Goal: Task Accomplishment & Management: Use online tool/utility

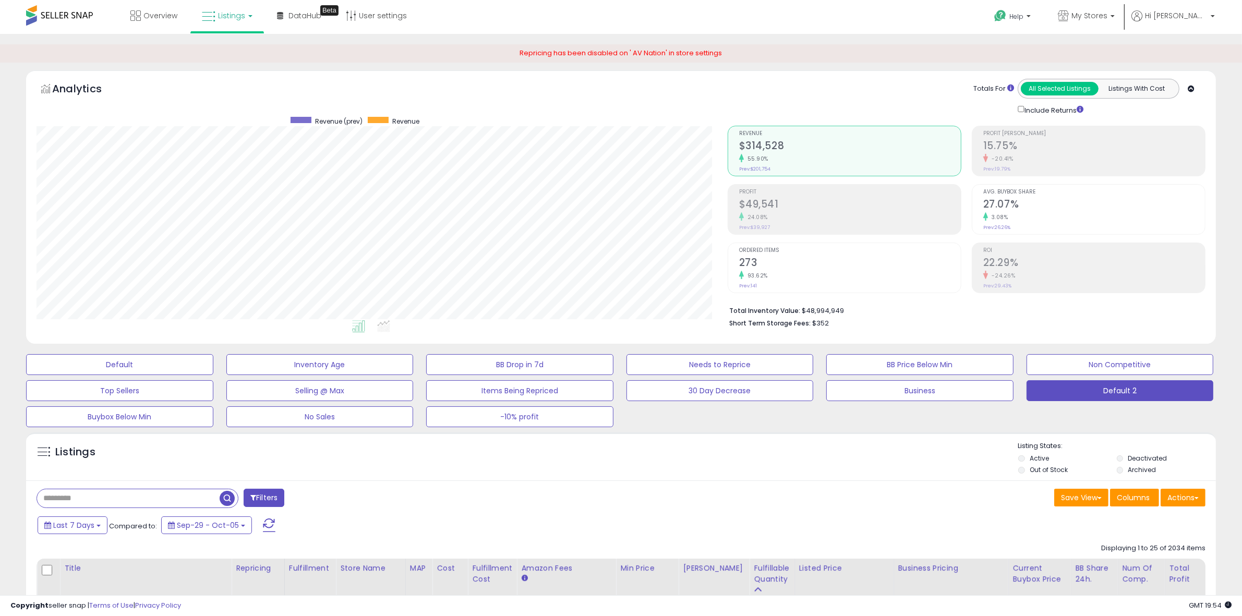
scroll to position [214, 691]
click at [176, 507] on input "text" at bounding box center [162, 498] width 251 height 18
type input "*****"
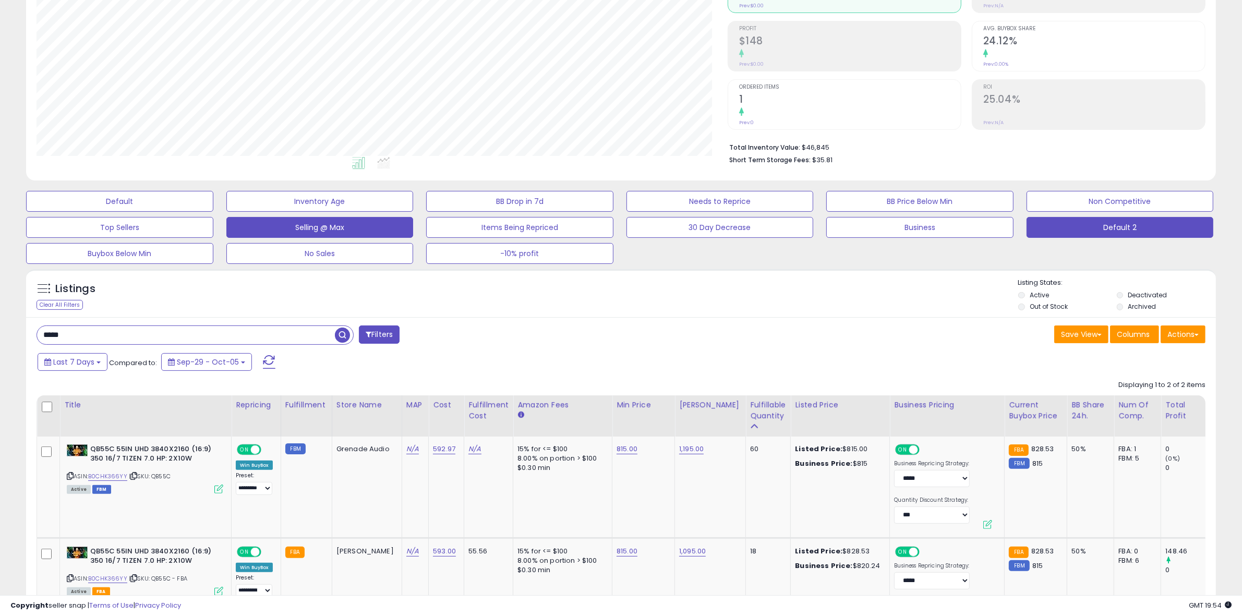
scroll to position [278, 0]
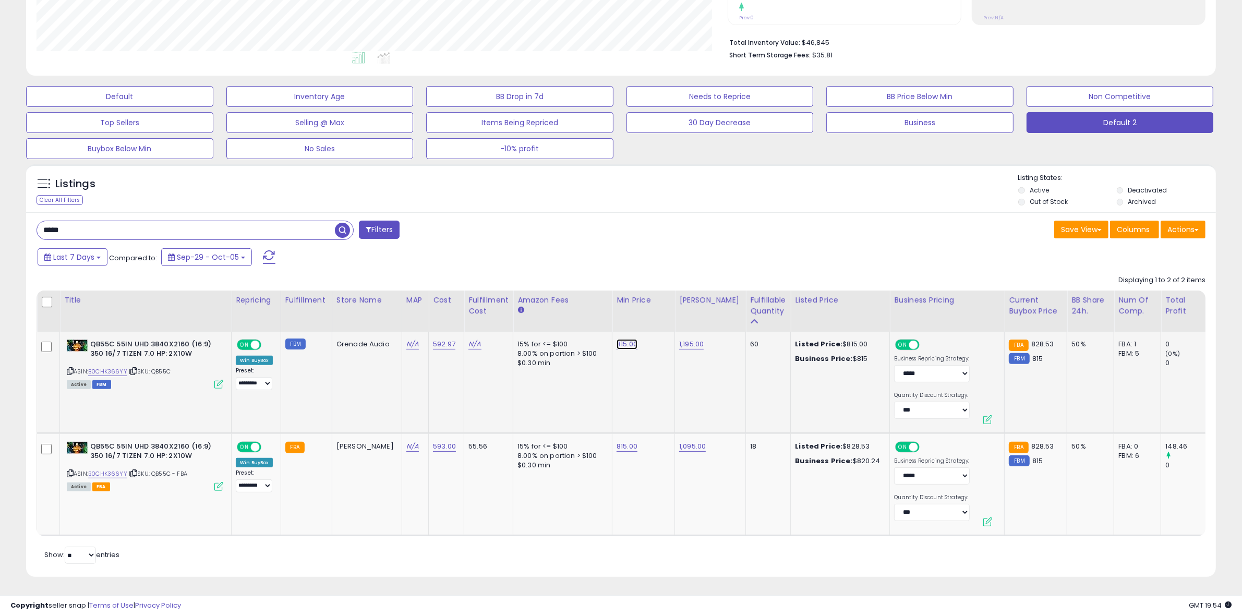
click at [617, 339] on link "815.00" at bounding box center [627, 344] width 21 height 10
click at [615, 315] on span at bounding box center [611, 318] width 7 height 7
type input "***"
click button "submit" at bounding box center [631, 317] width 18 height 16
click at [679, 339] on link "1,195.00" at bounding box center [691, 344] width 25 height 10
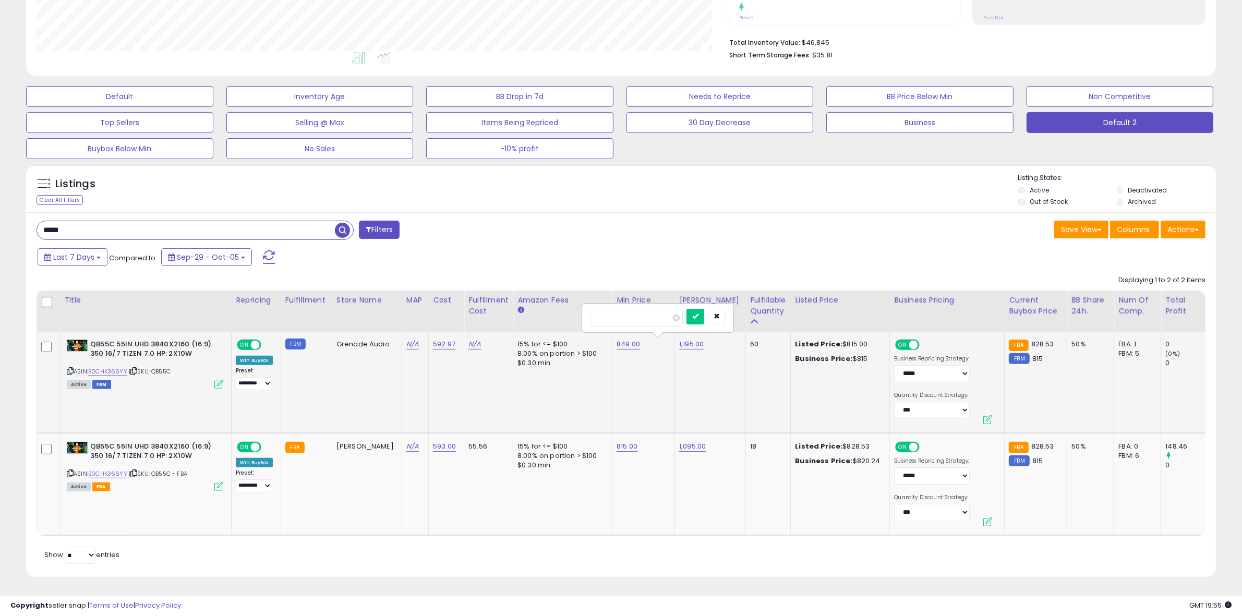
type input "***"
click button "submit" at bounding box center [696, 317] width 18 height 16
click at [675, 381] on td "999.00" at bounding box center [710, 383] width 71 height 102
click at [679, 441] on link "1,095.00" at bounding box center [692, 446] width 27 height 10
type input "***"
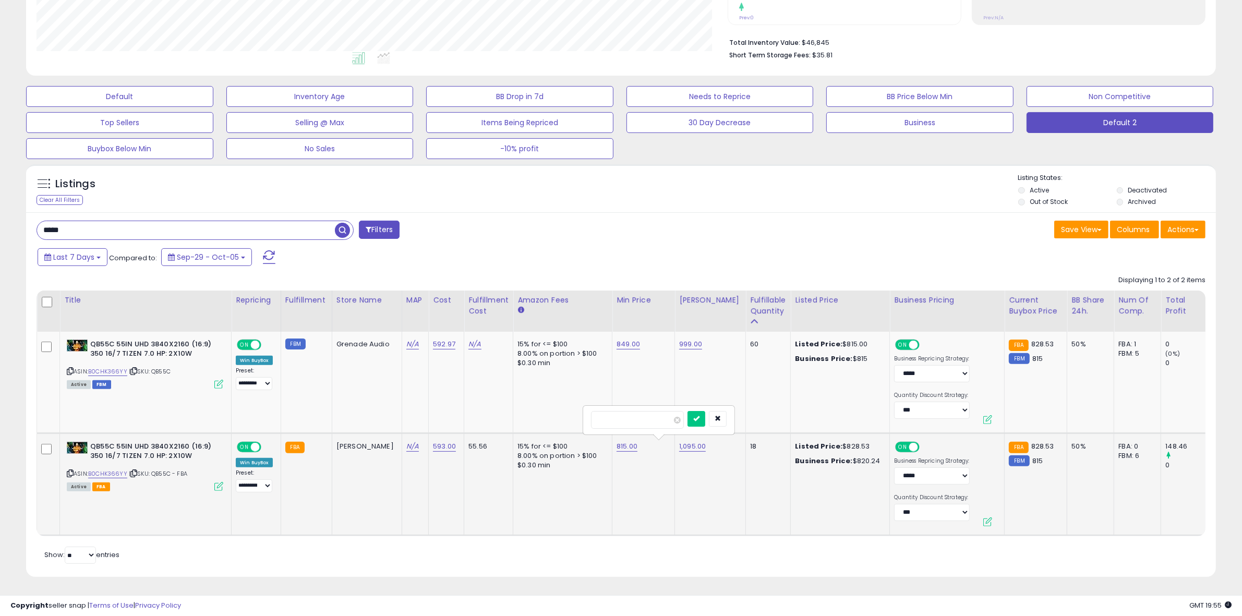
click button "submit" at bounding box center [697, 419] width 18 height 16
drag, startPoint x: 934, startPoint y: 543, endPoint x: 941, endPoint y: 539, distance: 8.0
click at [937, 542] on div "Retrieving listings data.. Displaying 1 to 2 of 2 items Title Repricing" at bounding box center [621, 418] width 1169 height 296
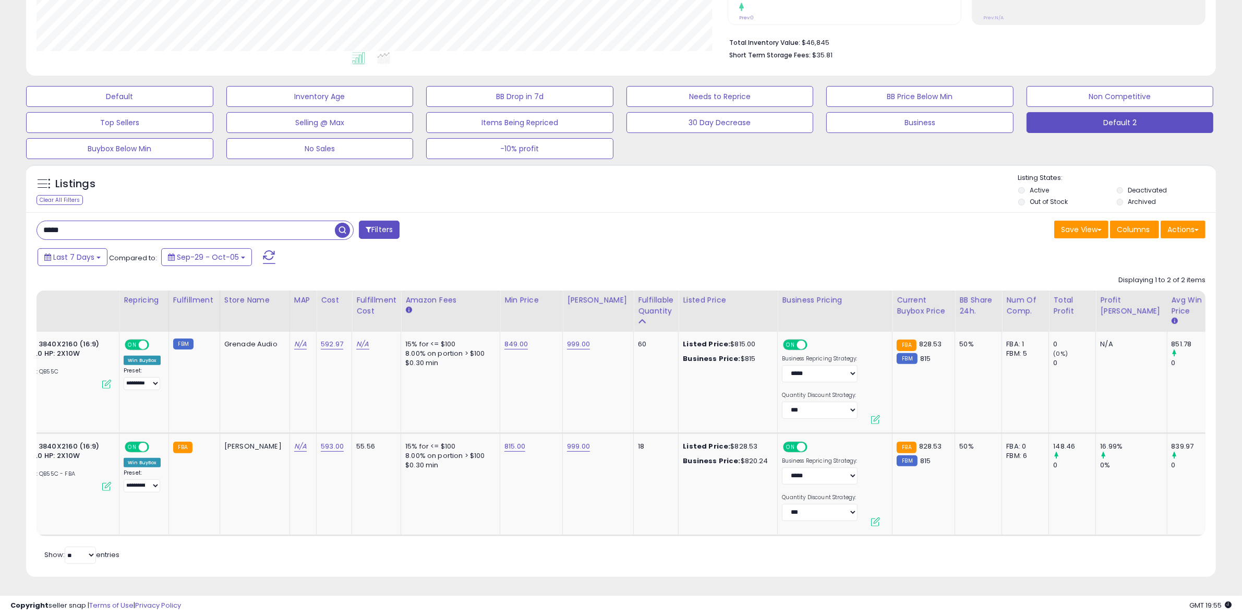
scroll to position [0, 0]
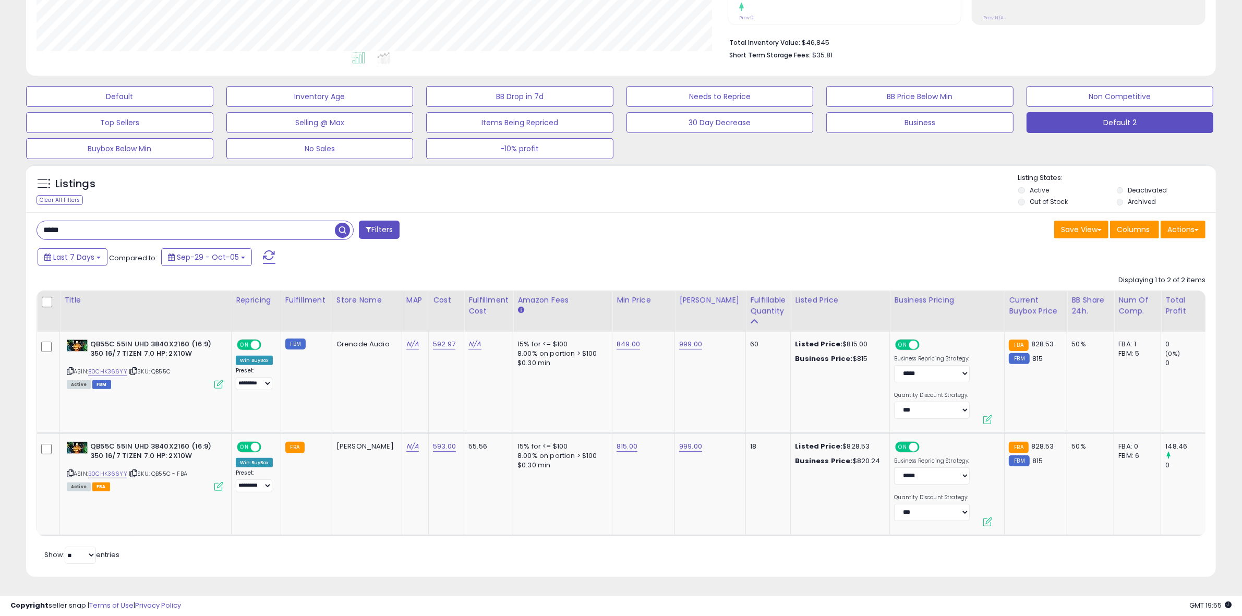
click at [8, 492] on div "**********" at bounding box center [621, 183] width 1232 height 814
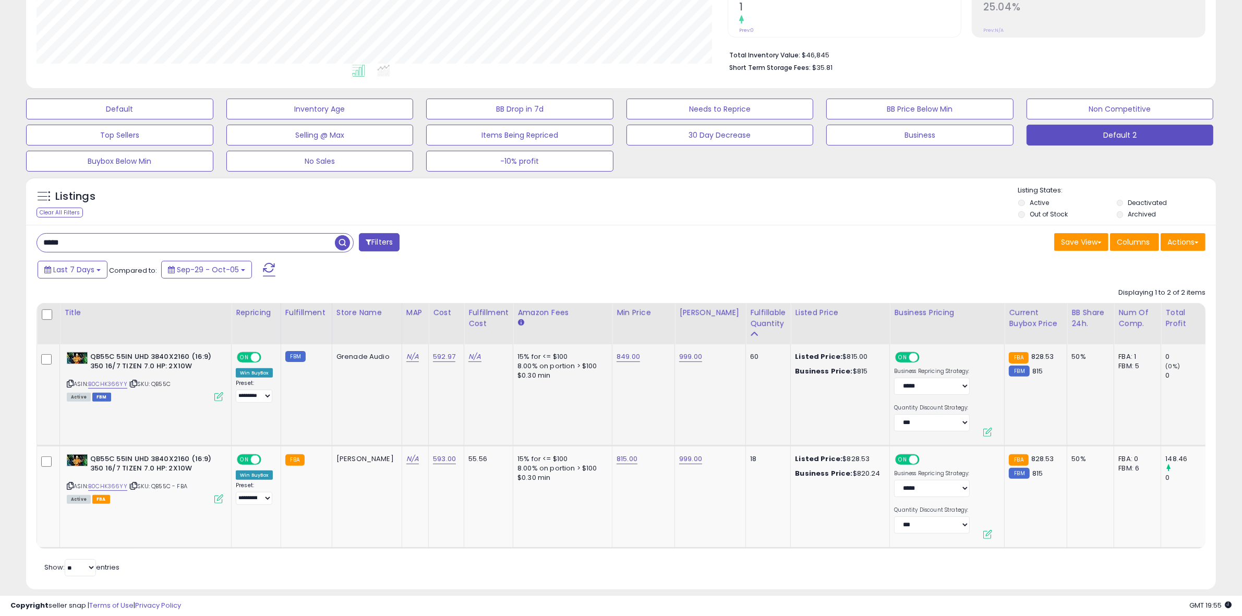
scroll to position [278, 0]
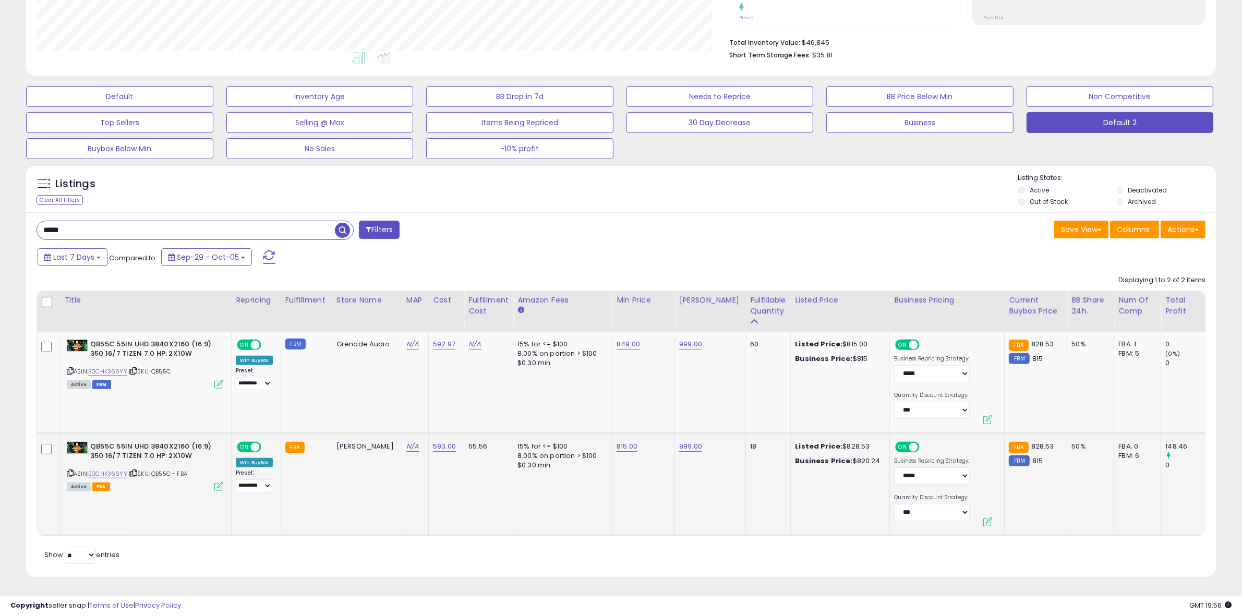
click at [402, 457] on td "N/A" at bounding box center [415, 484] width 27 height 102
click at [830, 442] on div "Listed Price: $828.53" at bounding box center [838, 446] width 87 height 9
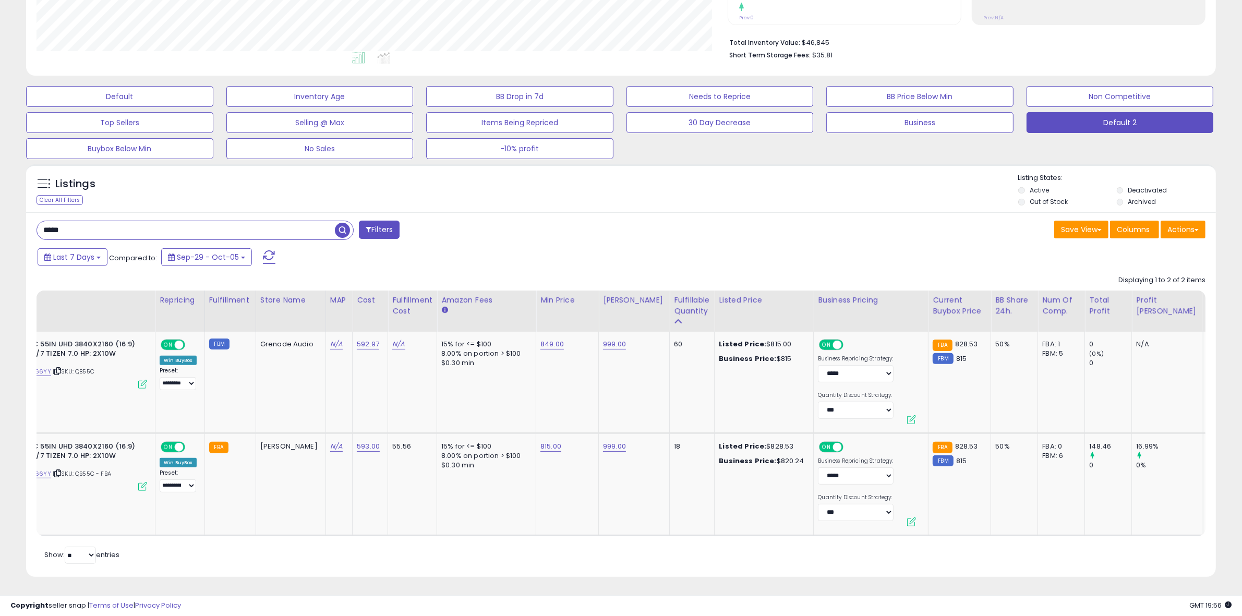
scroll to position [0, 112]
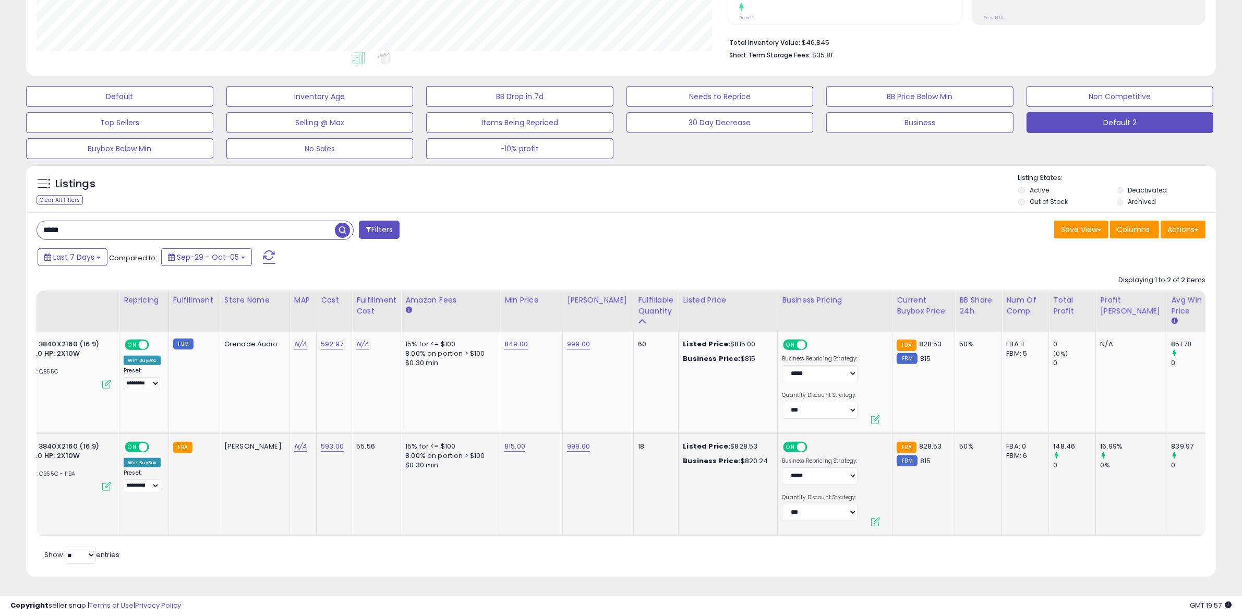
click at [317, 486] on td "593.00" at bounding box center [334, 484] width 35 height 102
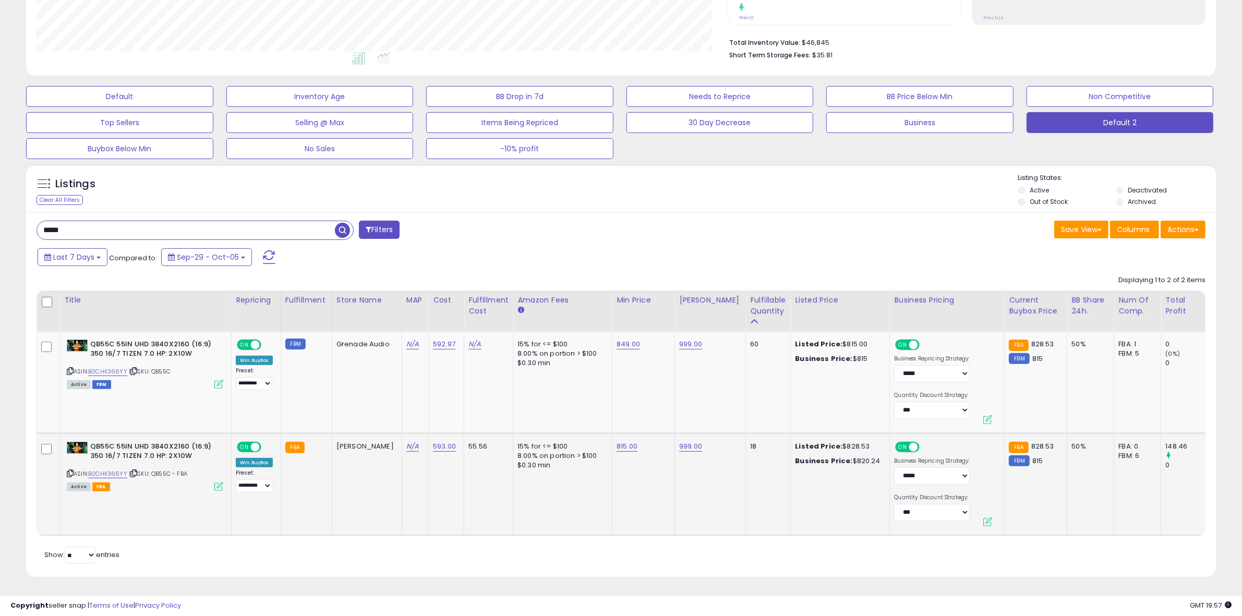
click at [116, 447] on b "QB55C 55IN UHD 3840X2160 (16:9) 350 16/7 TIZEN 7.0 HP: 2X10W" at bounding box center [153, 453] width 127 height 22
click at [117, 447] on b "QB55C 55IN UHD 3840X2160 (16:9) 350 16/7 TIZEN 7.0 HP: 2X10W" at bounding box center [153, 453] width 127 height 22
click at [116, 447] on b "QB55C 55IN UHD 3840X2160 (16:9) 350 16/7 TIZEN 7.0 HP: 2X10W" at bounding box center [153, 453] width 127 height 22
